Goal: Information Seeking & Learning: Learn about a topic

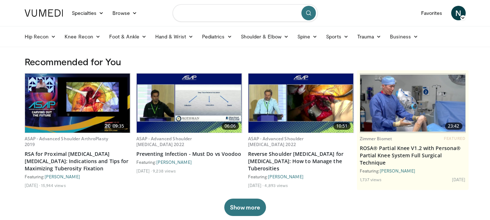
click at [214, 16] on input "Search topics, interventions" at bounding box center [245, 12] width 145 height 17
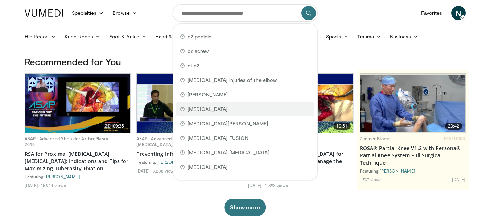
click at [223, 114] on div "TERRIBLE TRIAD" at bounding box center [245, 109] width 138 height 14
type input "**********"
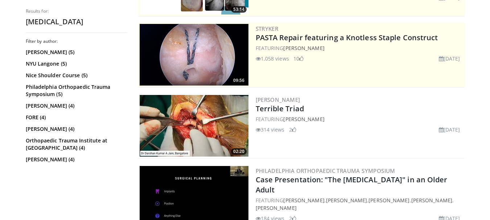
scroll to position [145, 0]
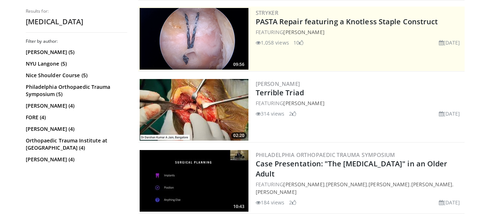
click at [189, 120] on img at bounding box center [194, 110] width 109 height 62
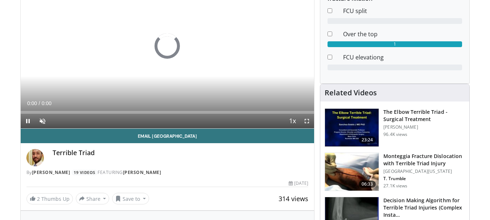
scroll to position [109, 0]
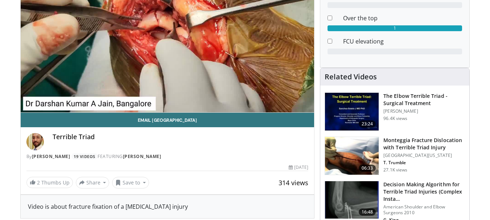
click at [339, 154] on img at bounding box center [352, 156] width 54 height 38
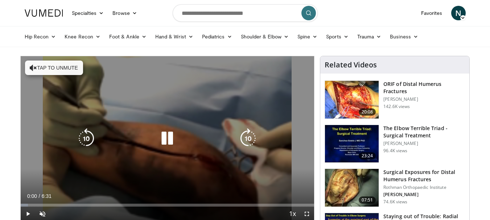
scroll to position [36, 0]
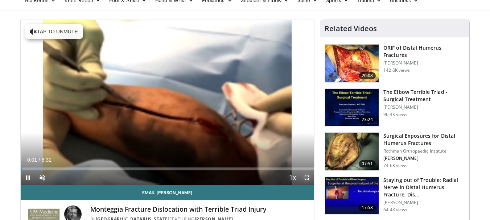
click at [311, 178] on span "Video Player" at bounding box center [306, 177] width 14 height 14
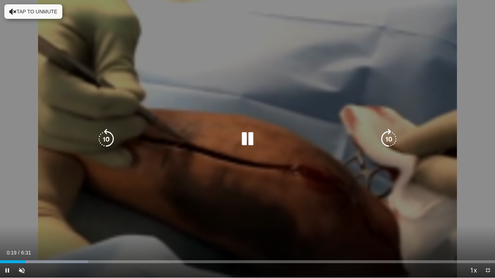
click at [245, 133] on icon "Video Player" at bounding box center [247, 139] width 20 height 20
drag, startPoint x: 36, startPoint y: 147, endPoint x: 190, endPoint y: 102, distance: 159.7
click at [190, 102] on div "10 seconds Tap to unmute" at bounding box center [247, 139] width 495 height 278
click at [245, 73] on div "10 seconds Tap to unmute" at bounding box center [247, 139] width 495 height 278
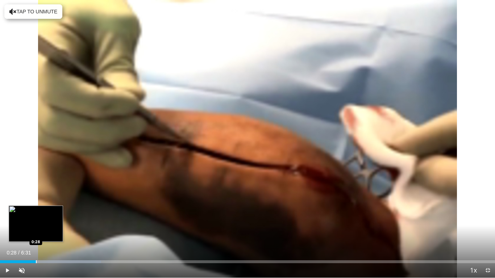
click at [36, 220] on div "Progress Bar" at bounding box center [36, 262] width 1 height 3
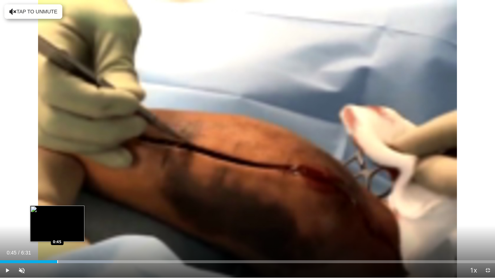
click at [57, 220] on div "Loaded : 22.91% 0:29 0:45" at bounding box center [247, 260] width 495 height 7
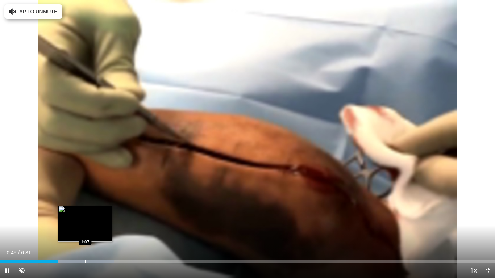
click at [86, 220] on div "Progress Bar" at bounding box center [85, 262] width 1 height 3
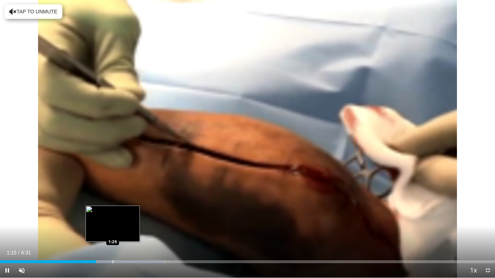
click at [114, 220] on div "Loaded : 33.20% 1:16 1:29" at bounding box center [247, 260] width 495 height 7
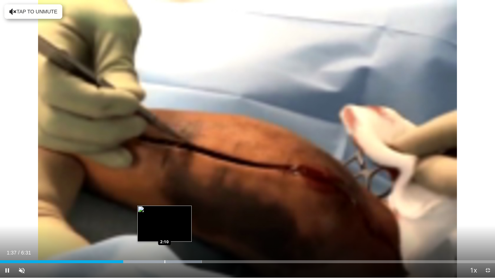
click at [165, 220] on div "Loaded : 40.74% 1:37 2:10" at bounding box center [247, 260] width 495 height 7
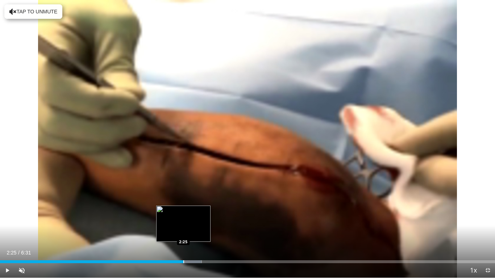
click at [183, 220] on div "Loaded : 40.74% 2:25 2:25" at bounding box center [247, 260] width 495 height 7
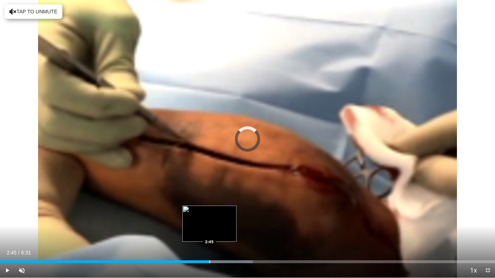
click at [210, 220] on div "Loaded : 51.07% 2:26 2:45" at bounding box center [247, 260] width 495 height 7
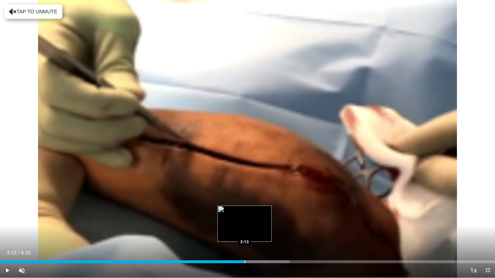
click at [244, 220] on div "Progress Bar" at bounding box center [231, 262] width 117 height 3
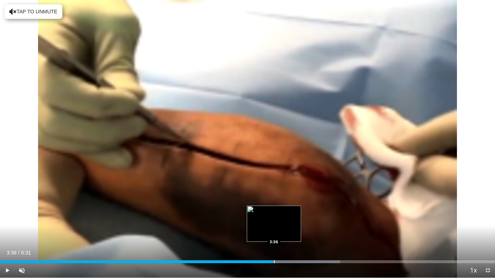
click at [273, 220] on div "Loaded : 68.76% 3:36 3:36" at bounding box center [247, 260] width 495 height 7
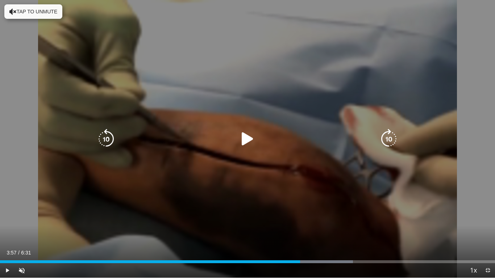
click at [300, 220] on div "Loaded : 71.30% 3:57 3:58" at bounding box center [247, 260] width 495 height 7
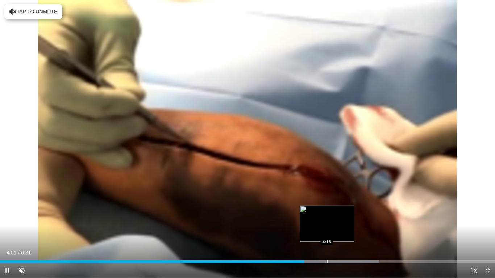
click at [327, 220] on div "Progress Bar" at bounding box center [327, 262] width 1 height 3
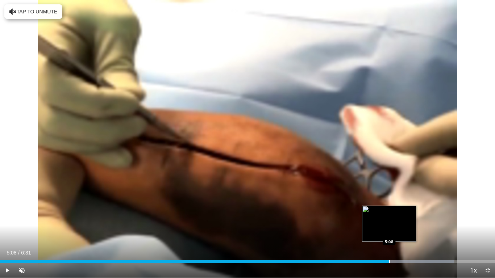
click at [389, 220] on div "Progress Bar" at bounding box center [389, 262] width 1 height 3
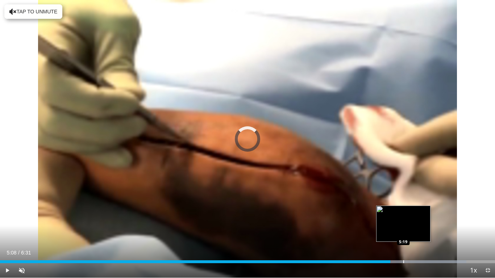
drag, startPoint x: 405, startPoint y: 262, endPoint x: 409, endPoint y: 262, distance: 4.7
click at [409, 220] on div "Loaded : 94.23% 5:16 5:19" at bounding box center [247, 262] width 495 height 3
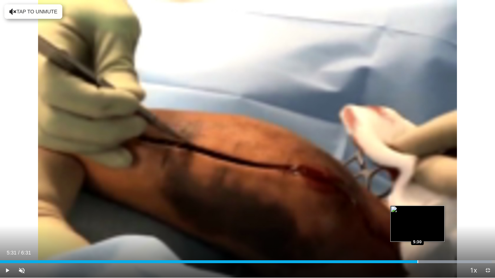
drag, startPoint x: 413, startPoint y: 263, endPoint x: 418, endPoint y: 263, distance: 5.4
click at [418, 220] on div "Progress Bar" at bounding box center [432, 262] width 120 height 3
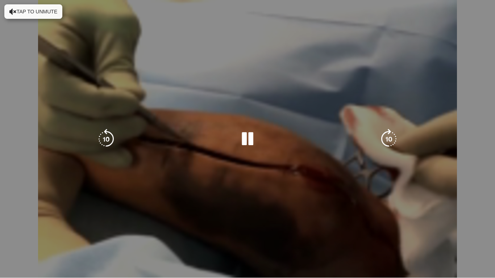
drag, startPoint x: 426, startPoint y: 263, endPoint x: 432, endPoint y: 264, distance: 5.9
click at [432, 220] on video-js "**********" at bounding box center [247, 139] width 495 height 278
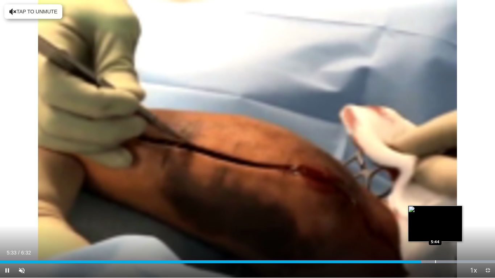
click at [435, 220] on div "Loaded : 100.00% 5:33 5:44" at bounding box center [247, 262] width 495 height 3
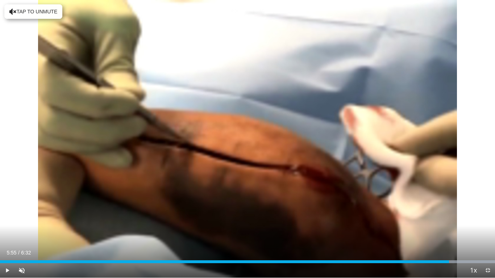
click at [449, 220] on div "Current Time 5:55 / Duration 6:32 Play Skip Backward Skip Forward Unmute Loaded…" at bounding box center [247, 271] width 495 height 14
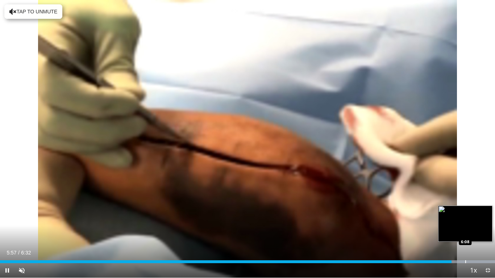
click at [468, 220] on div "Loaded : 100.00% 5:57 6:08" at bounding box center [247, 262] width 495 height 3
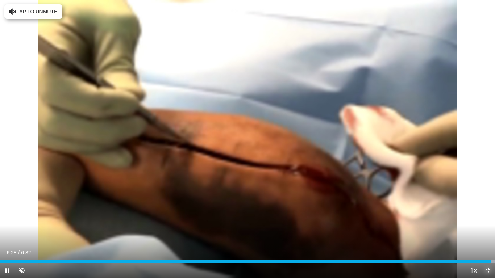
click at [489, 220] on span "Video Player" at bounding box center [488, 271] width 14 height 14
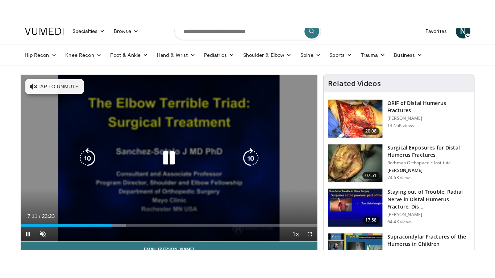
scroll to position [72, 0]
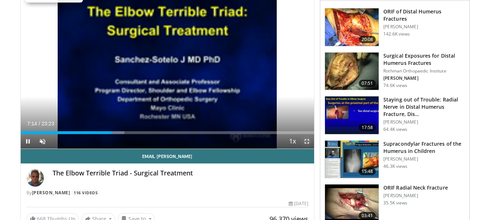
click at [306, 142] on span "Video Player" at bounding box center [306, 141] width 14 height 14
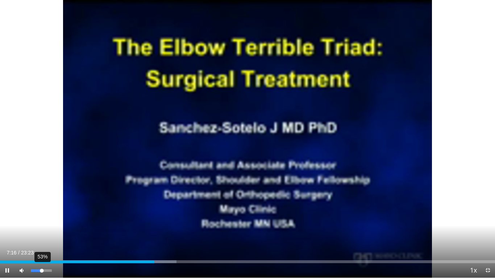
drag, startPoint x: 38, startPoint y: 273, endPoint x: 42, endPoint y: 272, distance: 3.7
click at [42, 220] on div "53%" at bounding box center [41, 271] width 25 height 14
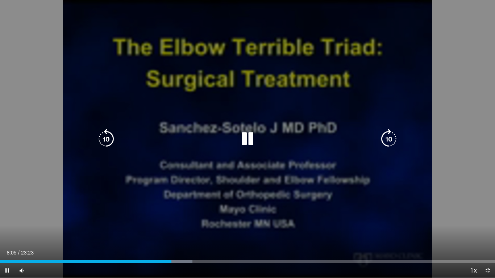
click at [257, 142] on icon "Video Player" at bounding box center [247, 139] width 20 height 20
click at [248, 138] on icon "Video Player" at bounding box center [247, 139] width 20 height 20
click at [252, 140] on icon "Video Player" at bounding box center [247, 139] width 20 height 20
click at [251, 140] on icon "Video Player" at bounding box center [247, 139] width 20 height 20
click at [252, 142] on icon "Video Player" at bounding box center [247, 139] width 20 height 20
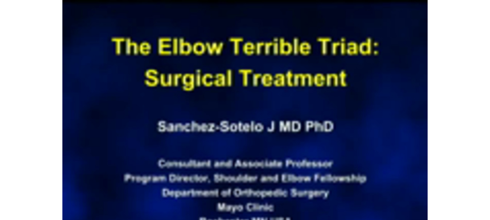
scroll to position [93, 0]
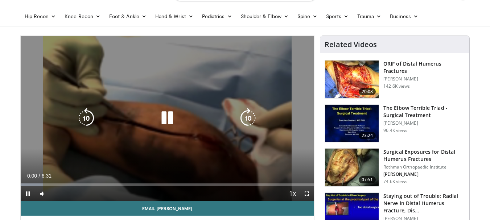
scroll to position [36, 0]
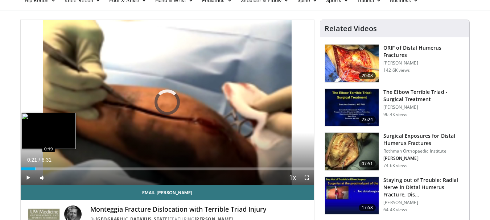
click at [36, 167] on div "Loaded : 10.17% 0:03 0:19" at bounding box center [168, 168] width 294 height 3
click at [51, 167] on div "Loaded : 10.21% 0:21 0:40" at bounding box center [168, 166] width 294 height 7
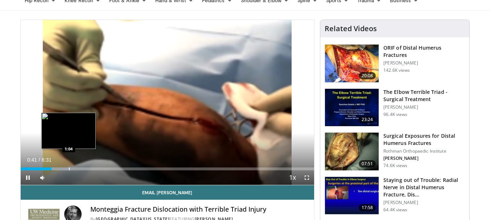
click at [69, 166] on div "Loaded : 17.88% 0:41 1:04" at bounding box center [168, 166] width 294 height 7
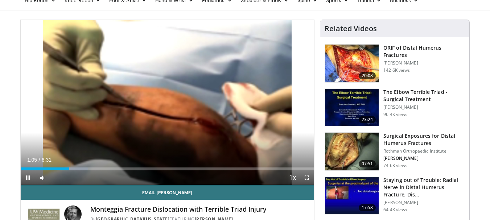
click at [53, 171] on div "Current Time 1:05 / Duration 6:31 Pause Skip Backward Skip Forward Mute 100% Lo…" at bounding box center [168, 177] width 294 height 14
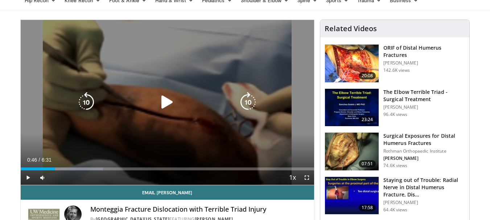
click at [55, 166] on div "Loaded : 28.09% 1:05 0:46" at bounding box center [168, 166] width 294 height 7
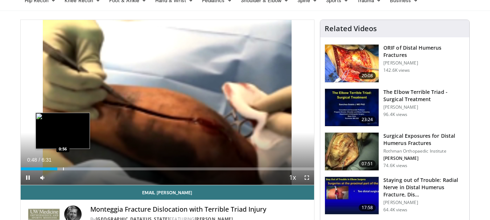
click at [63, 167] on div "Loaded : 30.64% 0:49 0:56" at bounding box center [168, 166] width 294 height 7
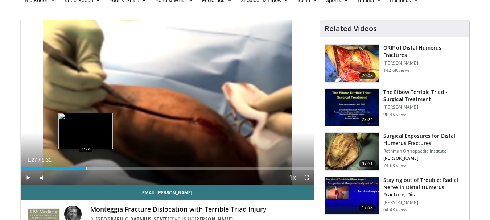
click at [86, 169] on div "Progress Bar" at bounding box center [86, 168] width 1 height 3
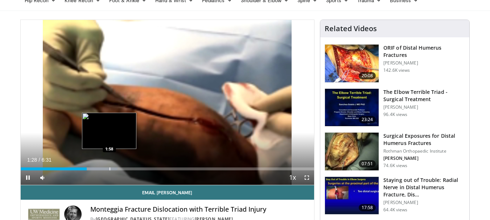
click at [109, 170] on div "Progress Bar" at bounding box center [109, 168] width 1 height 3
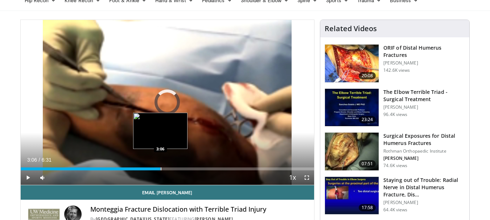
click at [160, 167] on div "Loaded : 40.74% 1:59 3:06" at bounding box center [168, 166] width 294 height 7
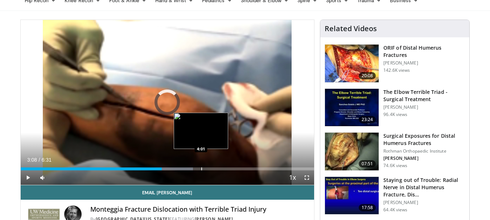
click at [203, 167] on div "Loaded : 58.73% 4:03 4:01" at bounding box center [168, 166] width 294 height 7
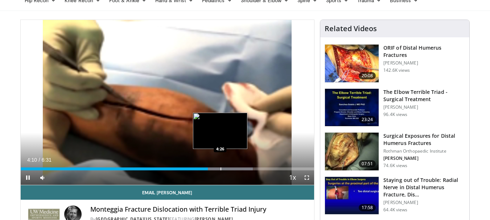
click at [220, 166] on div "Loaded : 79.16% 4:10 4:26" at bounding box center [168, 166] width 294 height 7
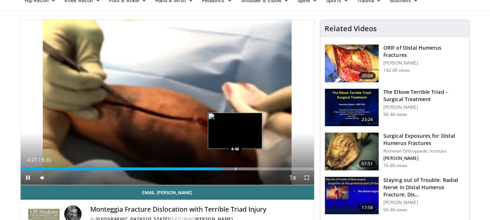
click at [236, 169] on div "Progress Bar" at bounding box center [235, 168] width 1 height 3
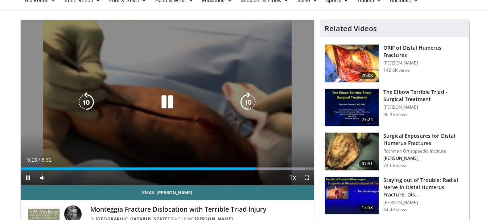
click at [166, 93] on icon "Video Player" at bounding box center [167, 102] width 20 height 20
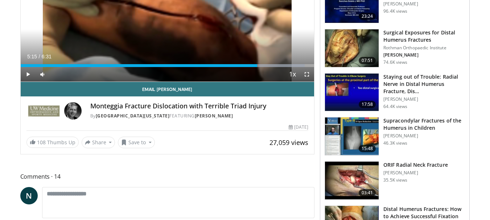
scroll to position [72, 0]
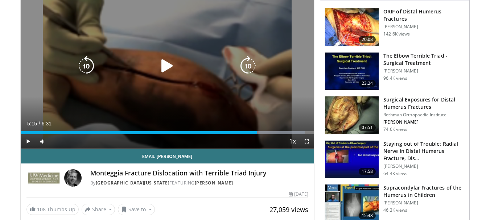
click at [207, 92] on div "10 seconds Tap to unmute" at bounding box center [168, 66] width 294 height 165
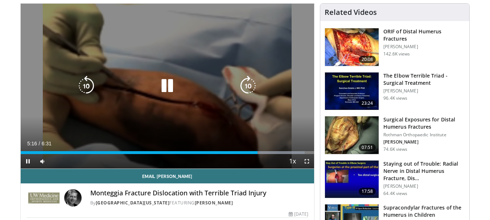
scroll to position [36, 0]
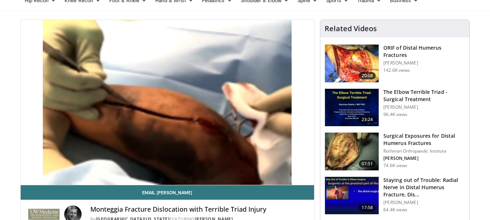
click at [340, 109] on img at bounding box center [352, 108] width 54 height 38
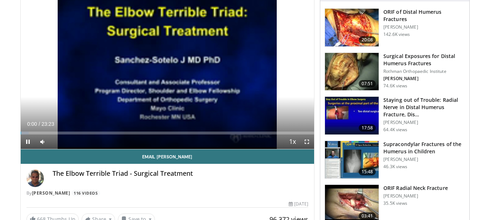
scroll to position [72, 0]
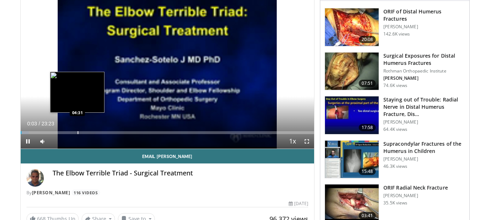
click at [78, 133] on div "Progress Bar" at bounding box center [78, 132] width 1 height 3
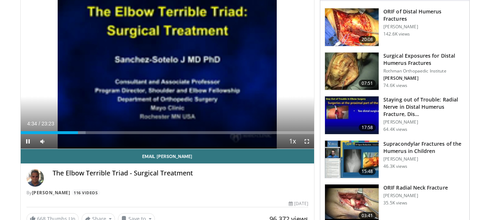
click at [136, 134] on div "10 seconds Tap to unmute" at bounding box center [168, 66] width 294 height 165
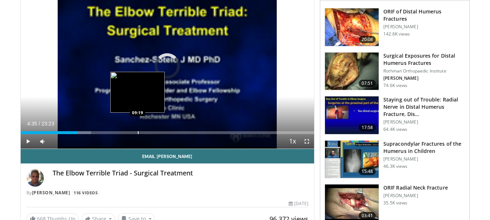
click at [138, 132] on div "Progress Bar" at bounding box center [138, 132] width 1 height 3
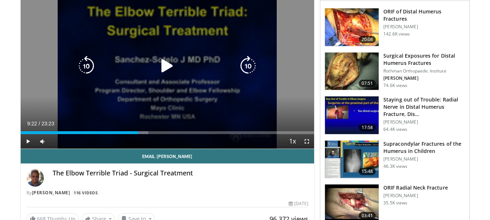
click at [199, 65] on div "Video Player" at bounding box center [167, 66] width 176 height 14
click at [167, 58] on icon "Video Player" at bounding box center [167, 66] width 20 height 20
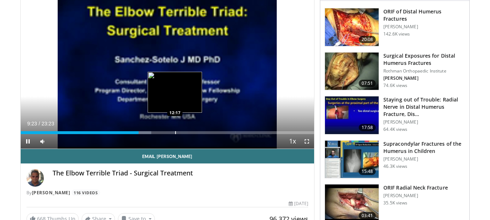
click at [175, 132] on div "Progress Bar" at bounding box center [175, 132] width 1 height 3
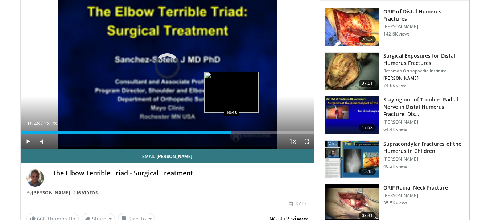
click at [231, 128] on div "Loaded : 57.26% 16:48 16:48" at bounding box center [168, 130] width 294 height 7
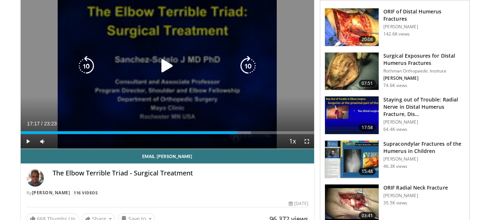
click at [158, 60] on icon "Video Player" at bounding box center [167, 66] width 20 height 20
click at [266, 80] on div "10 seconds Tap to unmute" at bounding box center [168, 66] width 294 height 165
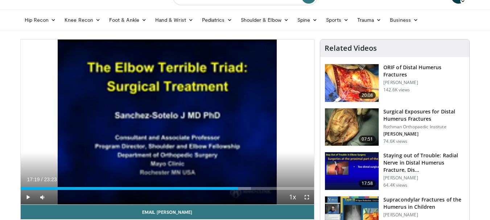
scroll to position [0, 0]
